Goal: Transaction & Acquisition: Subscribe to service/newsletter

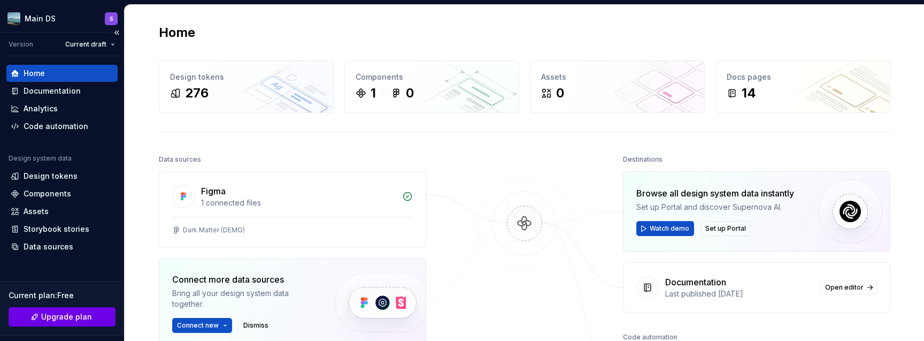
click at [52, 309] on button "Upgrade plan" at bounding box center [62, 316] width 107 height 19
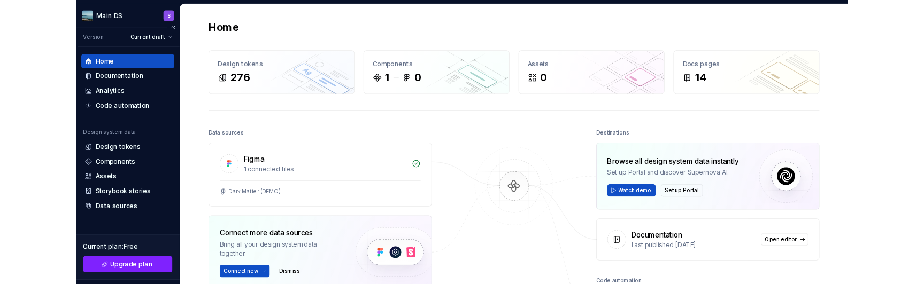
scroll to position [144, 0]
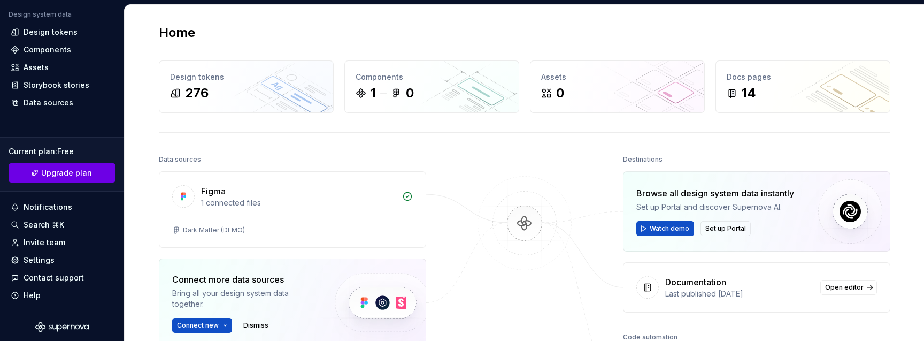
click at [74, 178] on button "Upgrade plan" at bounding box center [62, 172] width 107 height 19
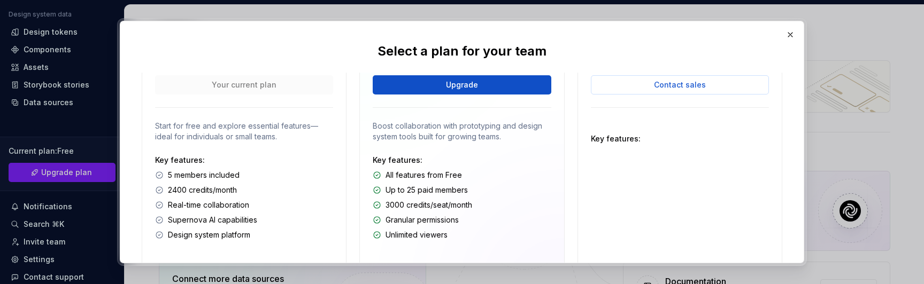
scroll to position [106, 0]
click at [407, 161] on p "Key features:" at bounding box center [462, 161] width 178 height 11
copy div "Key features:"
